Goal: Task Accomplishment & Management: Use online tool/utility

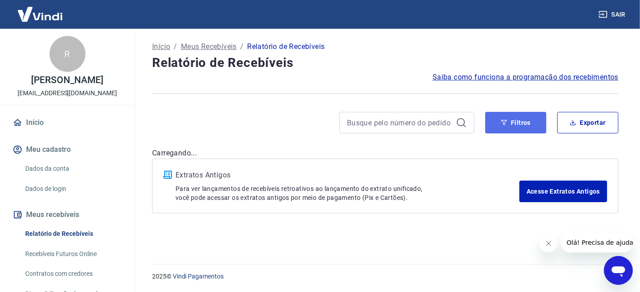
click at [524, 121] on button "Filtros" at bounding box center [515, 123] width 61 height 22
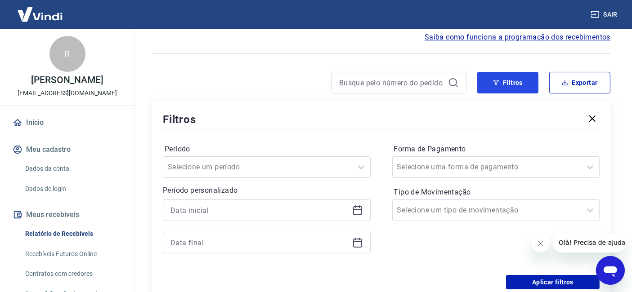
scroll to position [100, 0]
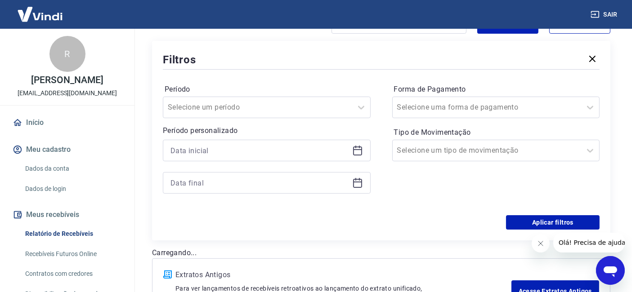
click at [356, 148] on icon at bounding box center [355, 147] width 1 height 3
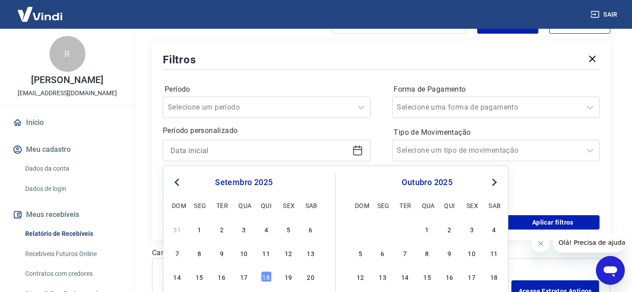
click at [221, 276] on div "16" at bounding box center [221, 277] width 11 height 11
type input "[DATE]"
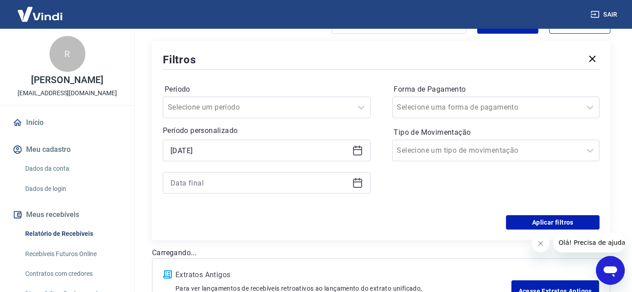
click at [362, 184] on icon at bounding box center [357, 183] width 11 height 11
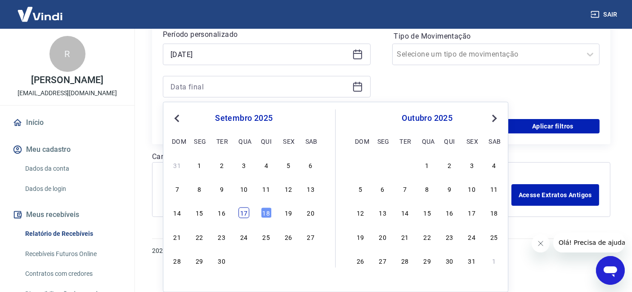
click at [246, 212] on div "17" at bounding box center [243, 213] width 11 height 11
type input "[DATE]"
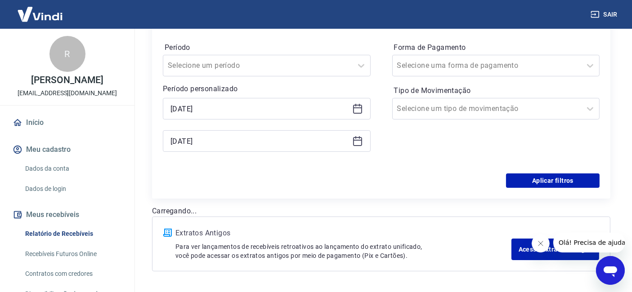
scroll to position [119, 0]
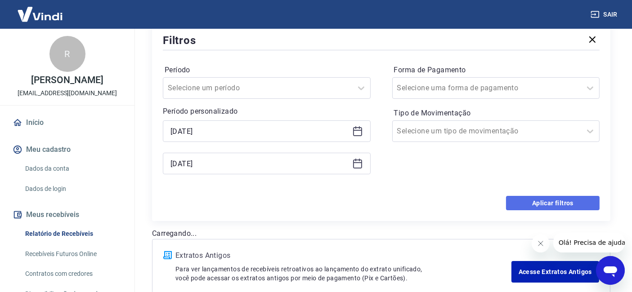
click at [524, 204] on button "Aplicar filtros" at bounding box center [553, 203] width 94 height 14
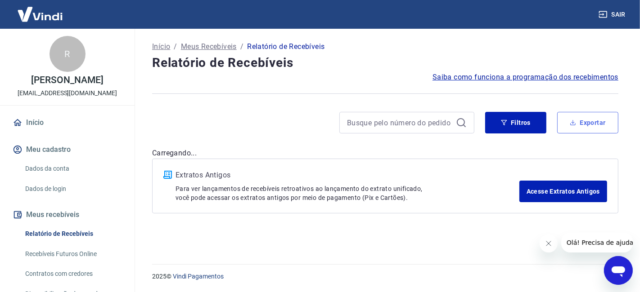
click at [568, 124] on button "Exportar" at bounding box center [587, 123] width 61 height 22
type input "[DATE]"
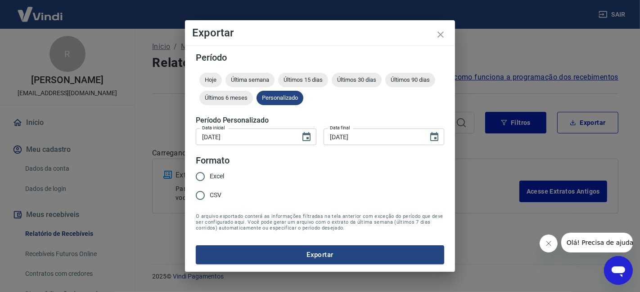
click at [221, 174] on span "Excel" at bounding box center [217, 176] width 14 height 9
click at [210, 174] on input "Excel" at bounding box center [200, 176] width 19 height 19
radio input "true"
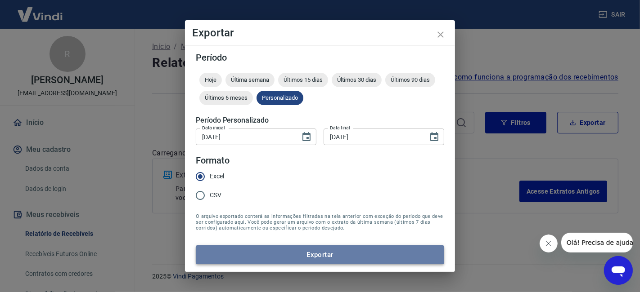
click at [326, 256] on button "Exportar" at bounding box center [320, 255] width 248 height 19
